Goal: Task Accomplishment & Management: Complete application form

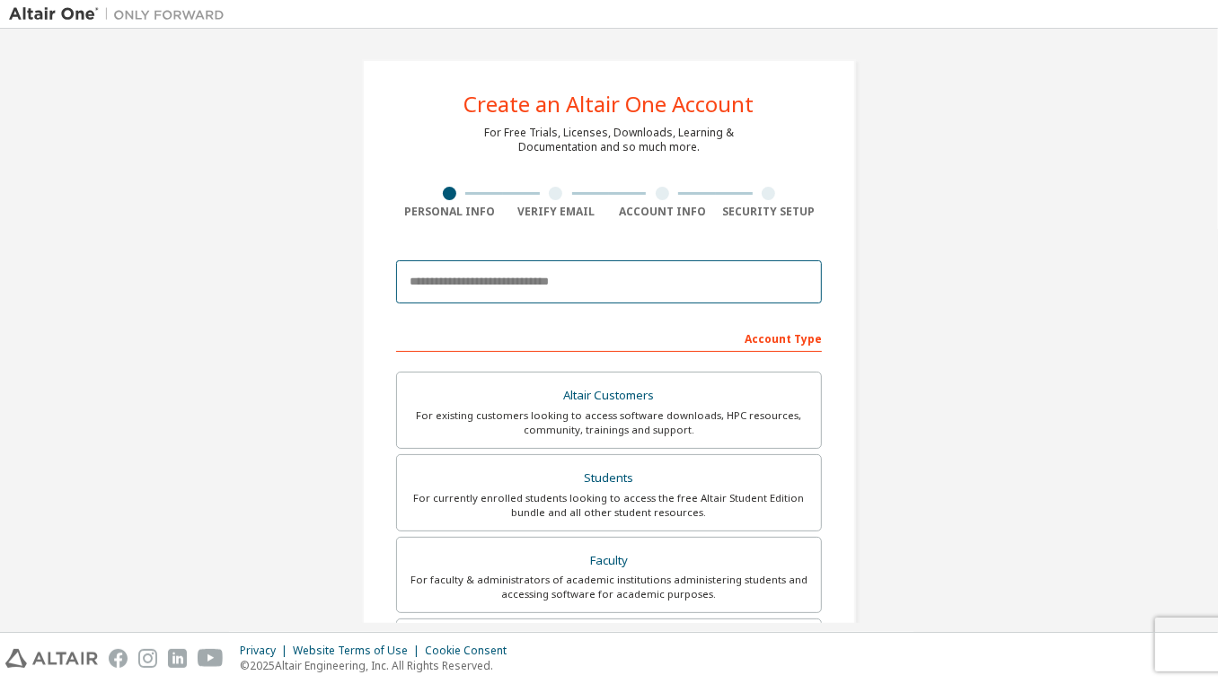
click at [497, 281] on input "email" at bounding box center [609, 281] width 426 height 43
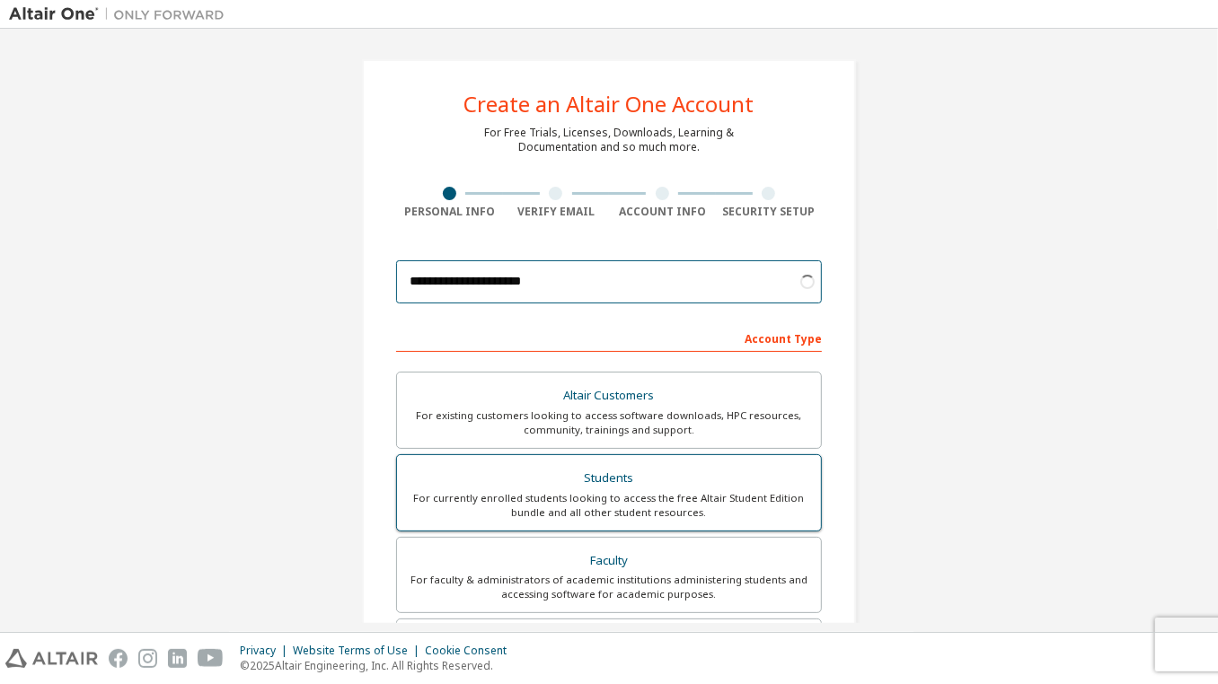
type input "**********"
click at [493, 497] on div "For currently enrolled students looking to access the free Altair Student Editi…" at bounding box center [609, 505] width 402 height 29
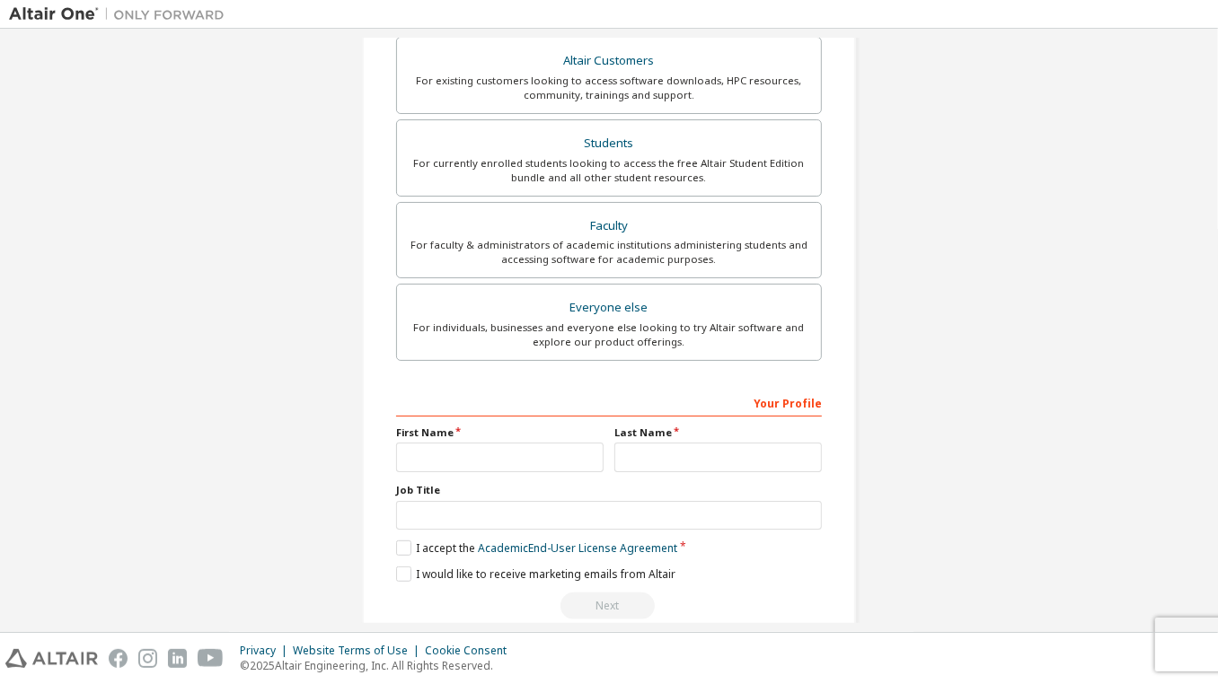
scroll to position [357, 0]
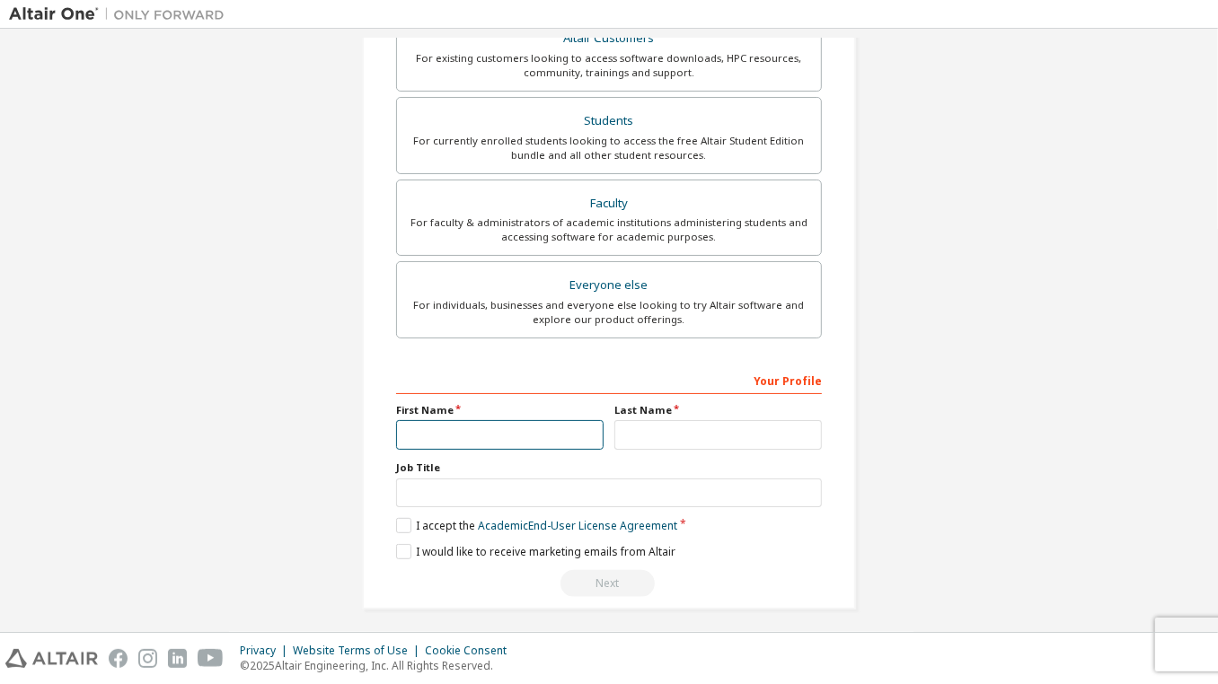
click at [475, 422] on input "text" at bounding box center [499, 435] width 207 height 30
type input "*"
type input "*****"
click at [623, 426] on input "text" at bounding box center [717, 435] width 207 height 30
type input "*********"
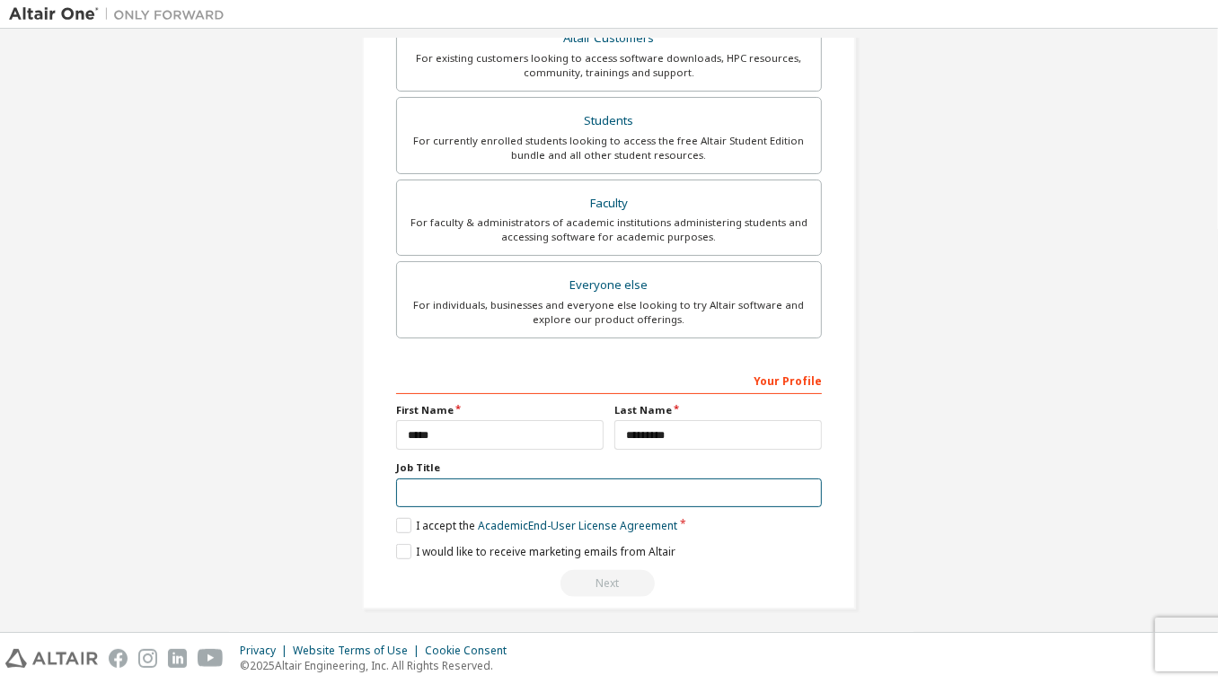
click at [510, 498] on input "text" at bounding box center [609, 494] width 426 height 30
type input "*******"
click at [401, 518] on label "I accept the Academic End-User License Agreement" at bounding box center [536, 525] width 281 height 15
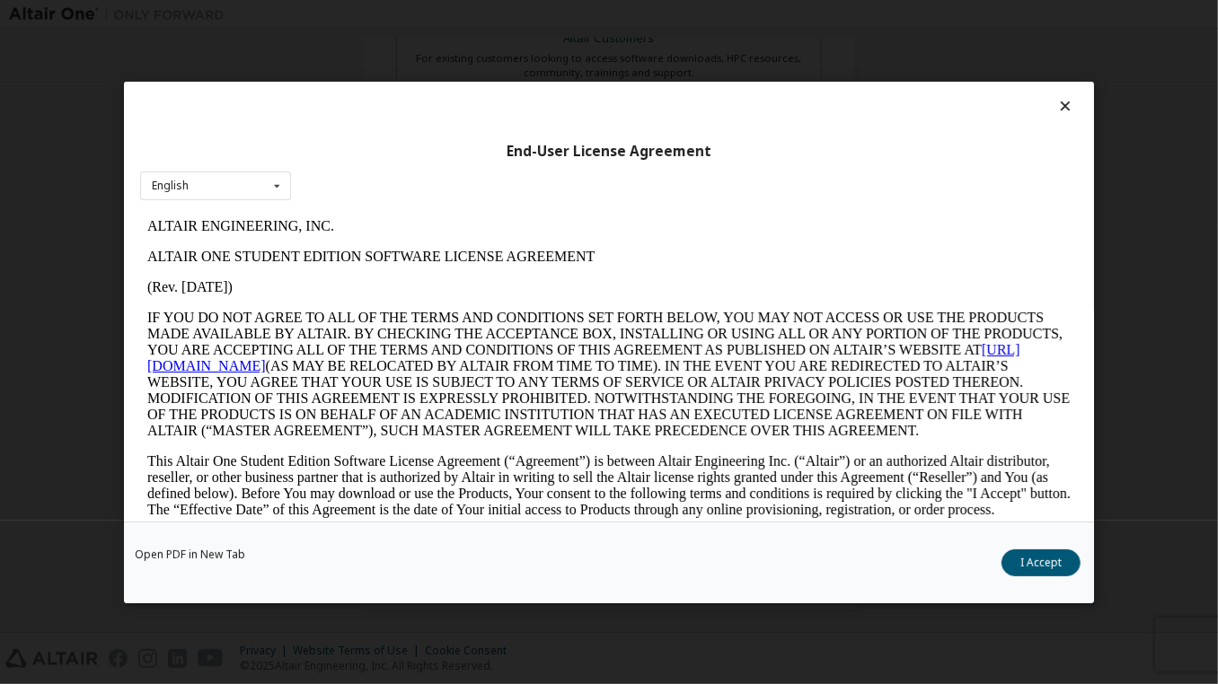
scroll to position [0, 0]
click at [274, 186] on icon at bounding box center [277, 186] width 22 height 28
click at [413, 226] on p "ALTAIR ENGINEERING, INC." at bounding box center [607, 226] width 923 height 16
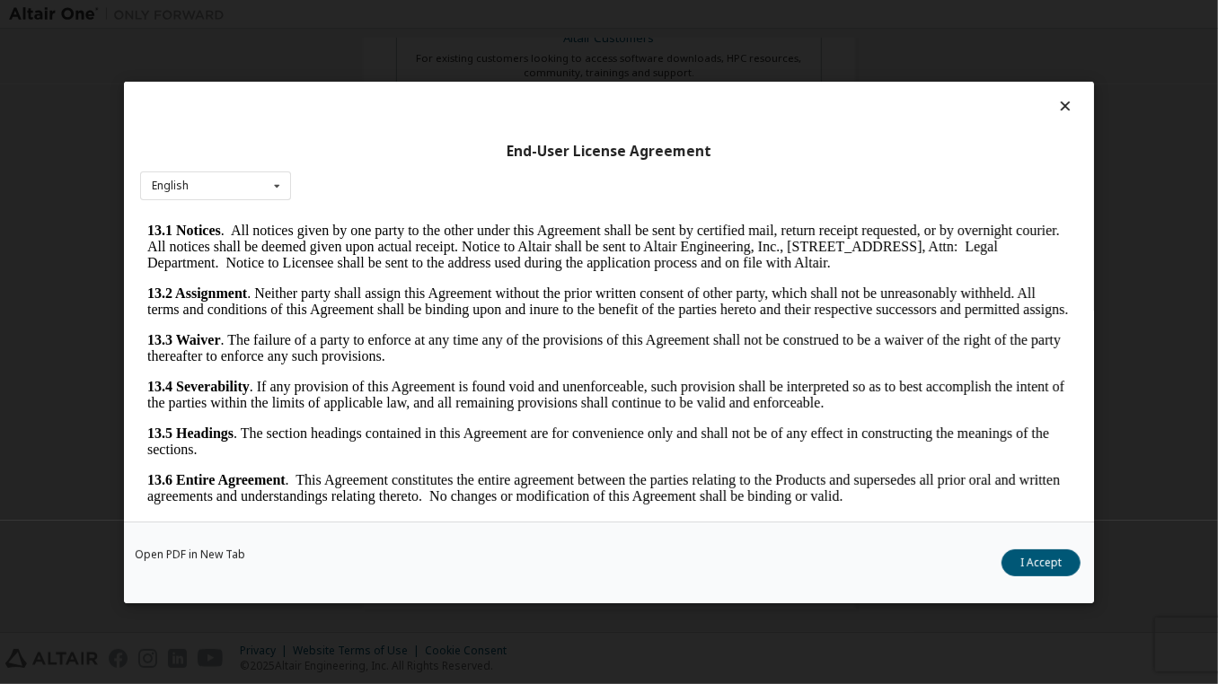
scroll to position [2934, 0]
click at [1045, 558] on button "I Accept" at bounding box center [1040, 562] width 79 height 27
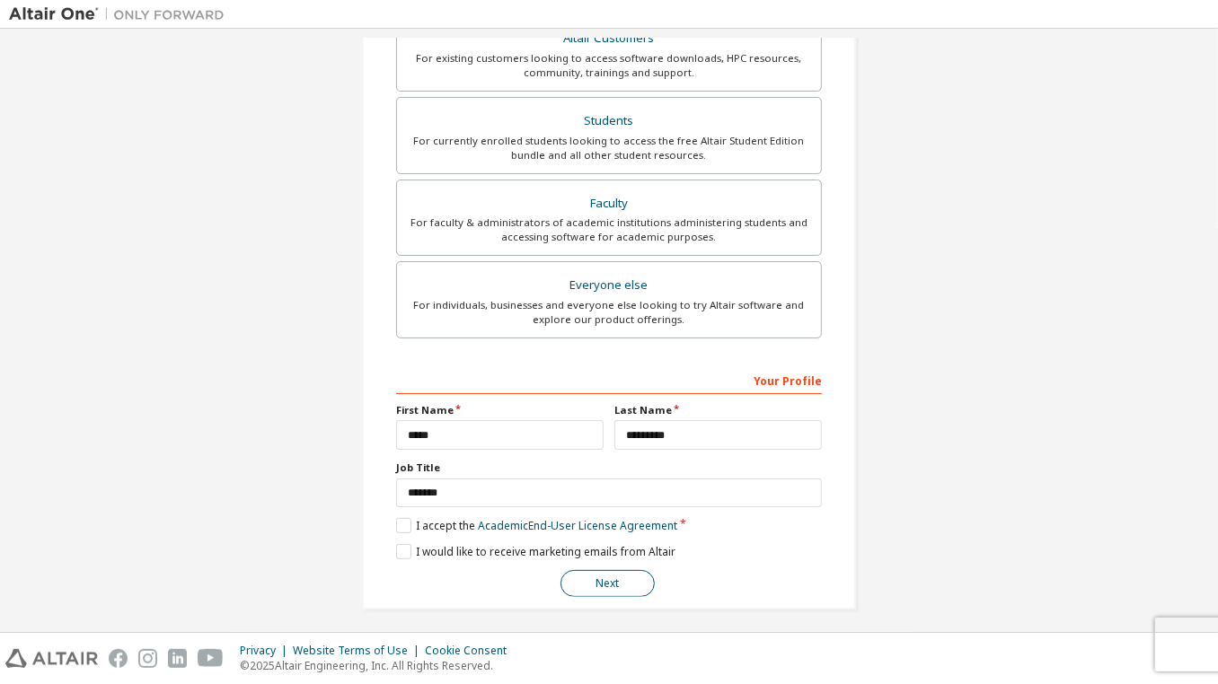
click at [580, 574] on button "Next" at bounding box center [607, 583] width 94 height 27
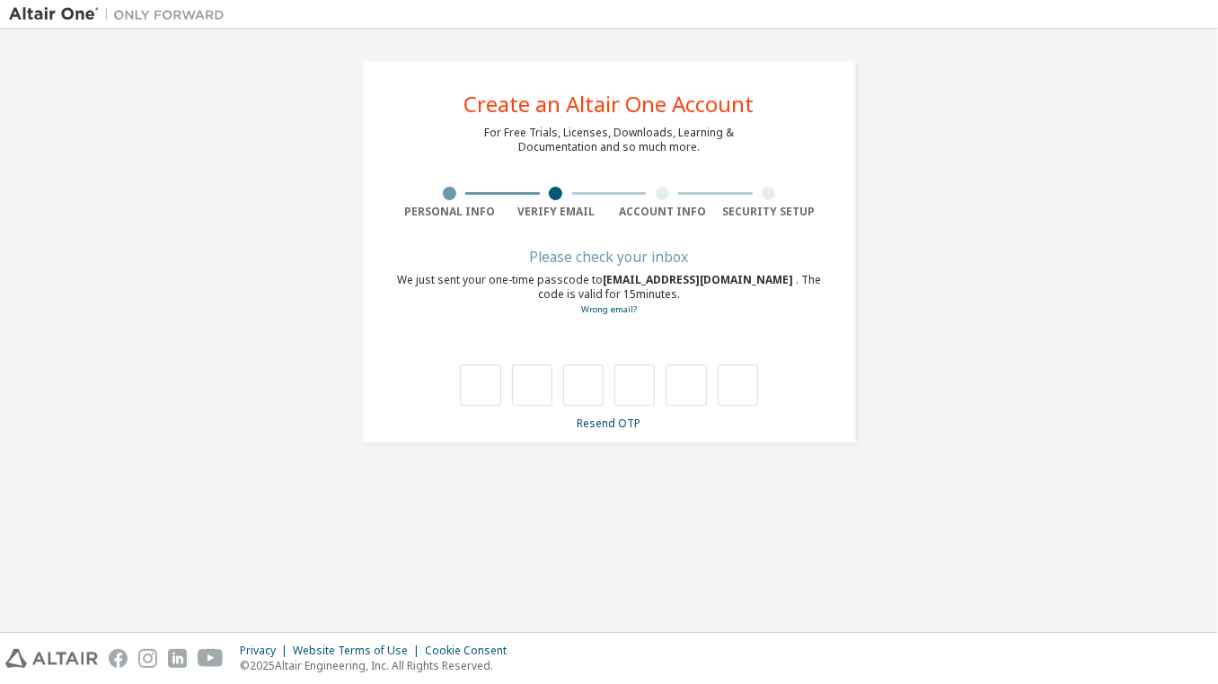
scroll to position [0, 0]
type input "*"
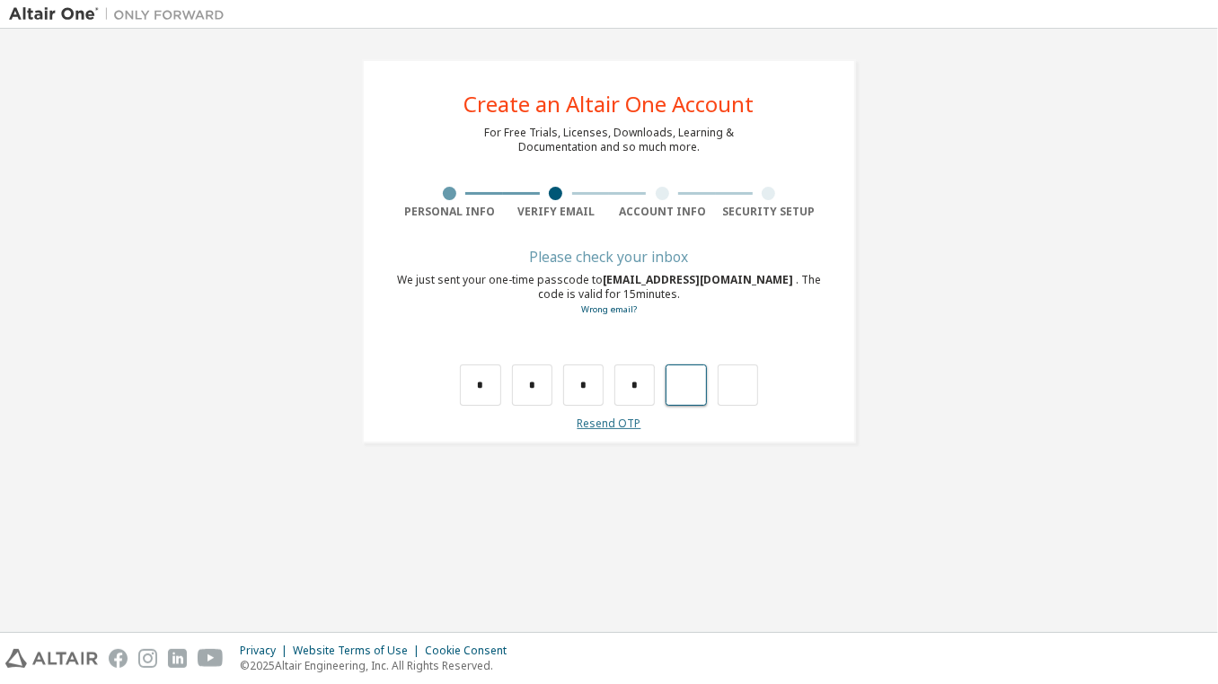
type input "*"
